Goal: Check status: Check status

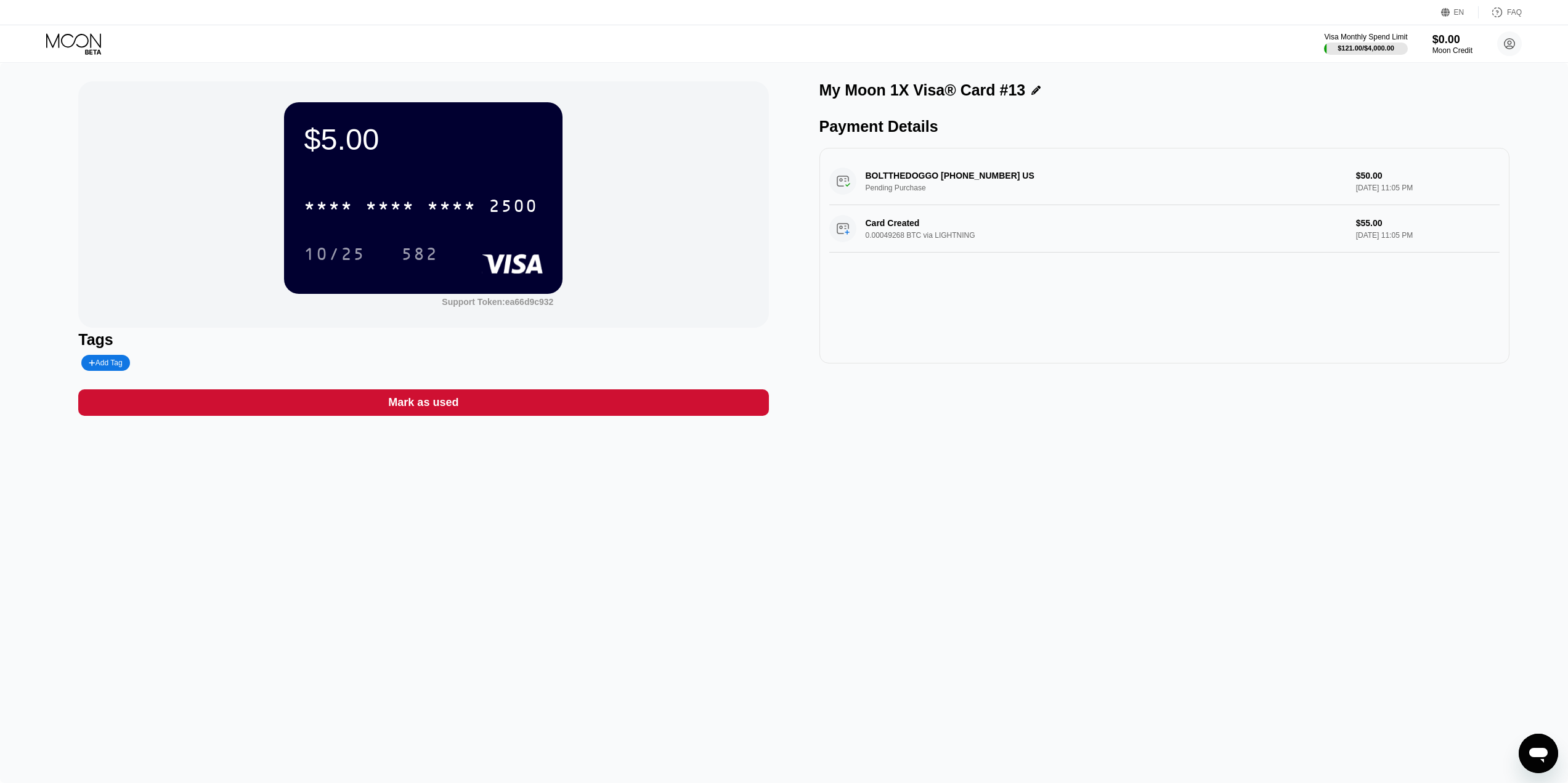
click at [981, 253] on div "Card Created 0.00049268 BTC via LIGHTNING $55.00 Aug 18, 2025 11:05 PM" at bounding box center [1164, 229] width 670 height 47
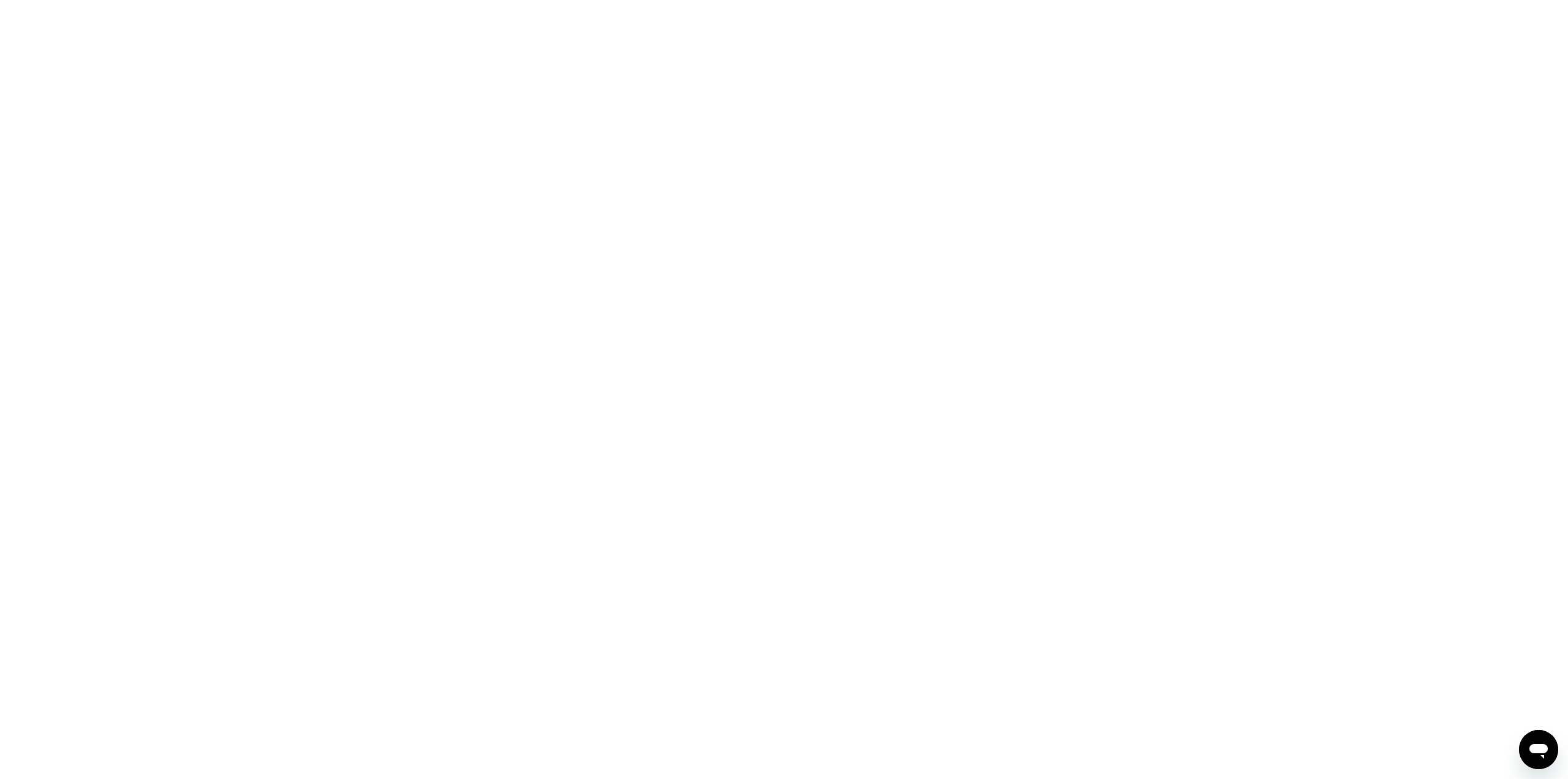
drag, startPoint x: 0, startPoint y: 0, endPoint x: 1405, endPoint y: 560, distance: 1512.5
click at [1405, 560] on div at bounding box center [784, 390] width 1568 height 779
